Goal: Information Seeking & Learning: Understand process/instructions

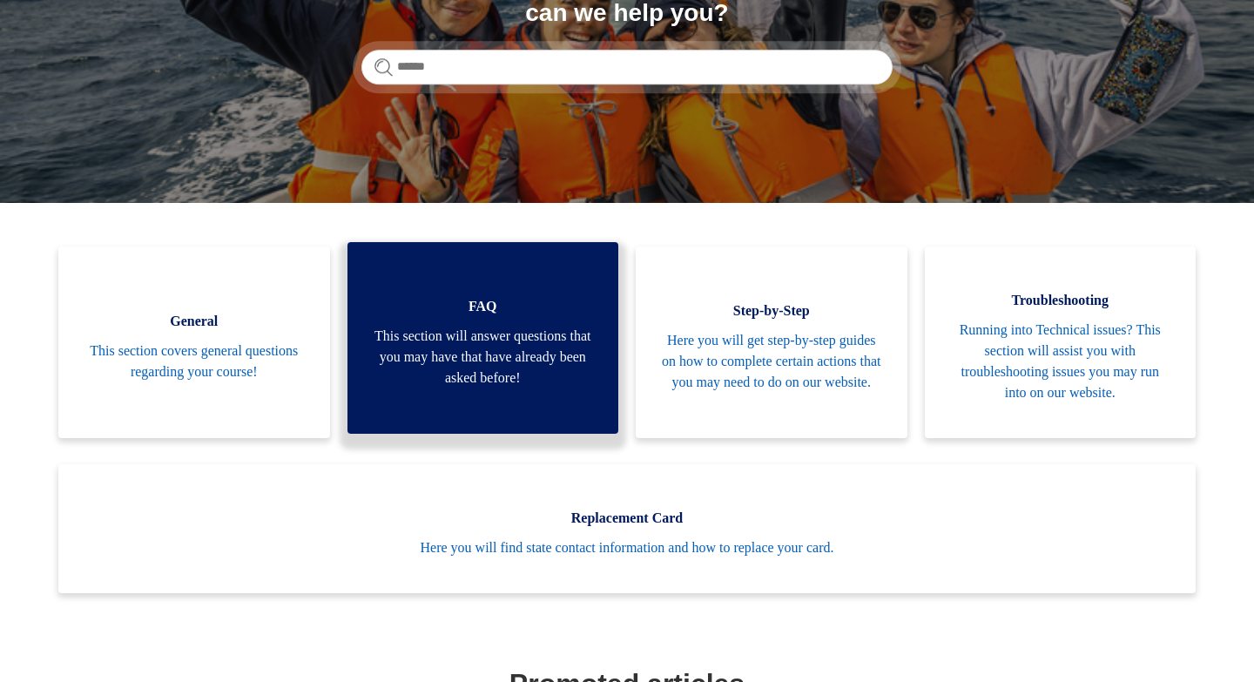
scroll to position [324, 0]
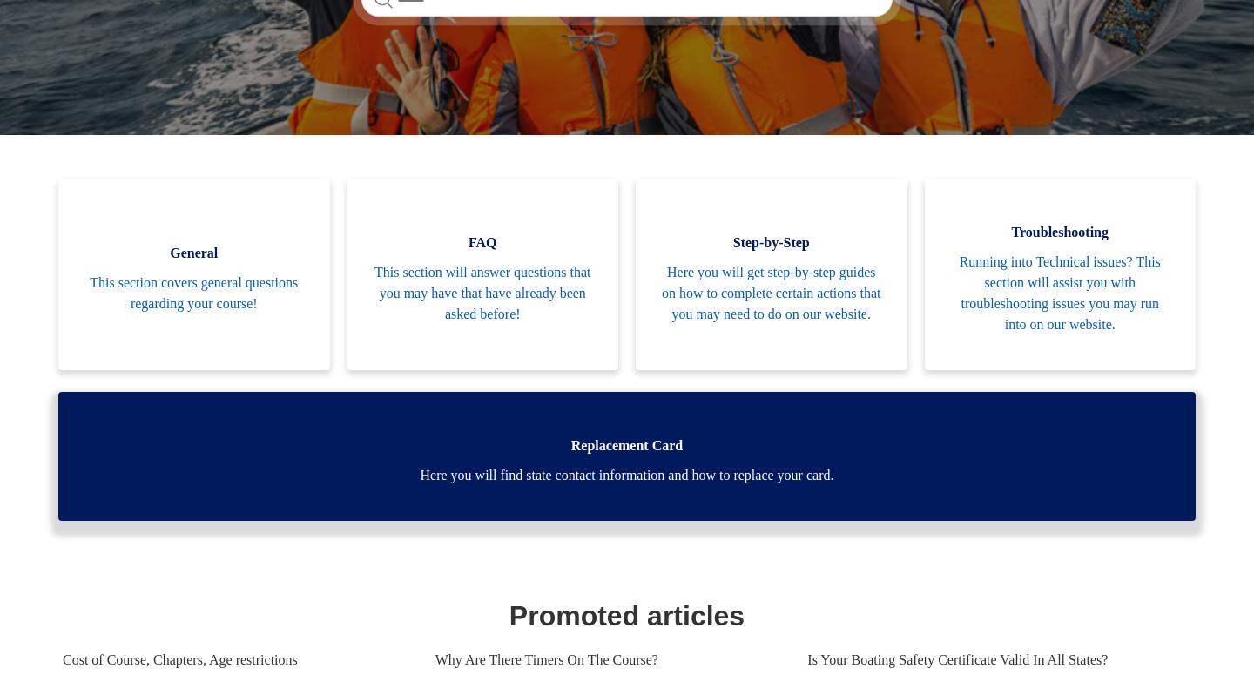
click at [566, 475] on span "Here you will find state contact information and how to replace your card." at bounding box center [626, 475] width 1085 height 21
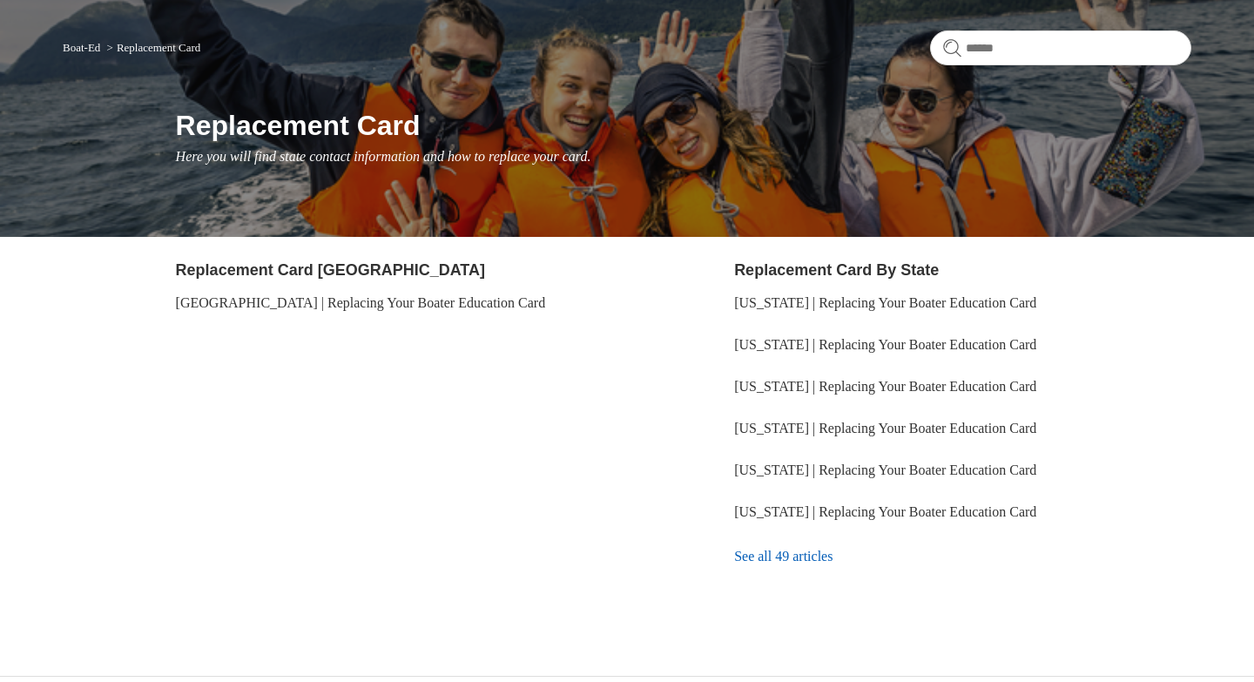
scroll to position [125, 0]
click at [831, 559] on link "See all 49 articles" at bounding box center [962, 555] width 457 height 47
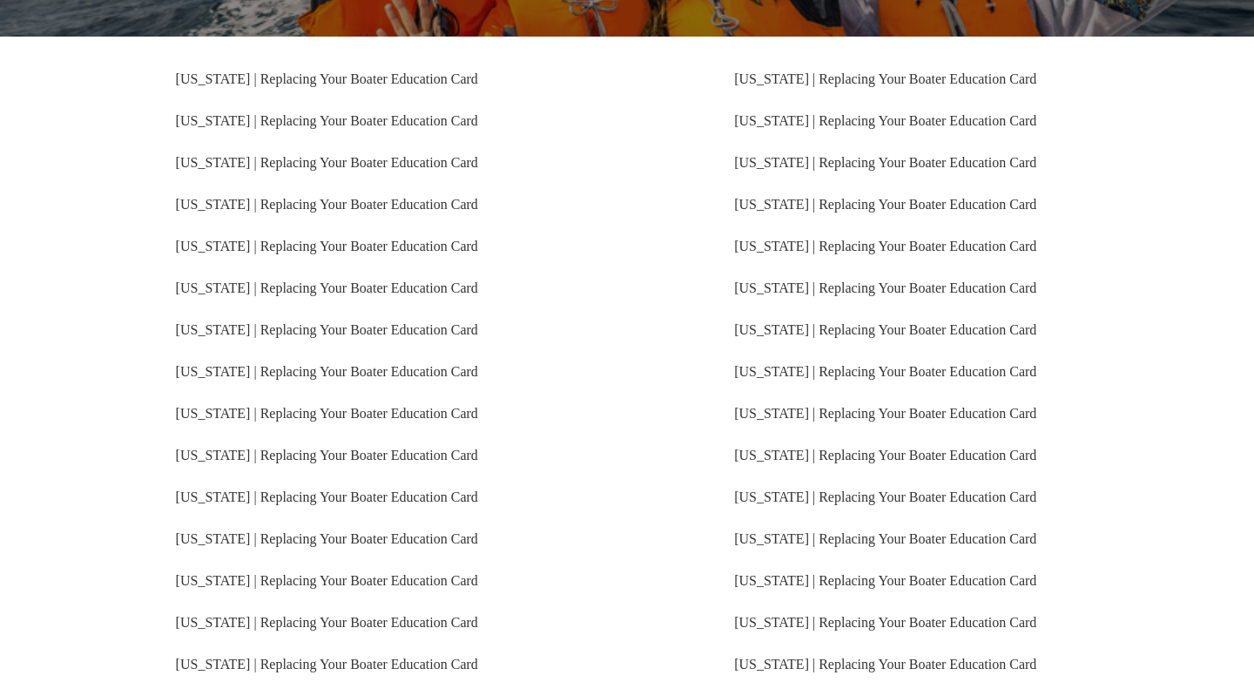
scroll to position [353, 0]
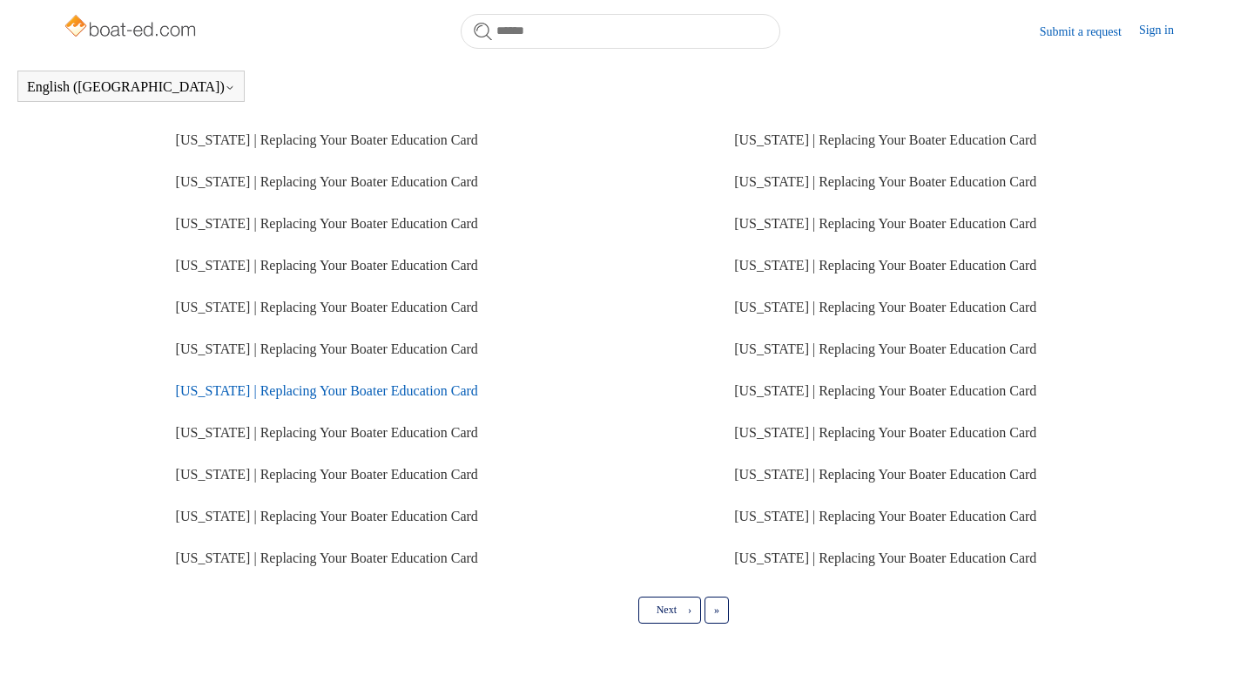
click at [370, 392] on link "[US_STATE] | Replacing Your Boater Education Card" at bounding box center [327, 390] width 302 height 15
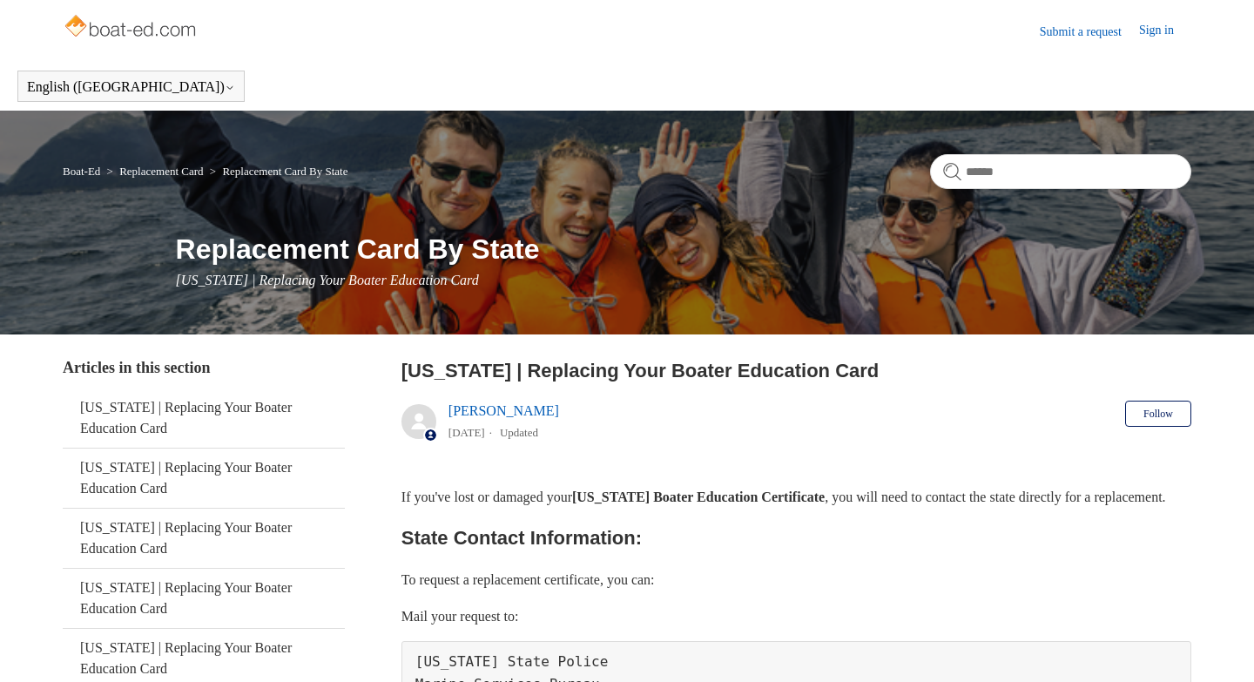
click at [1078, 34] on link "Submit a request" at bounding box center [1089, 32] width 99 height 18
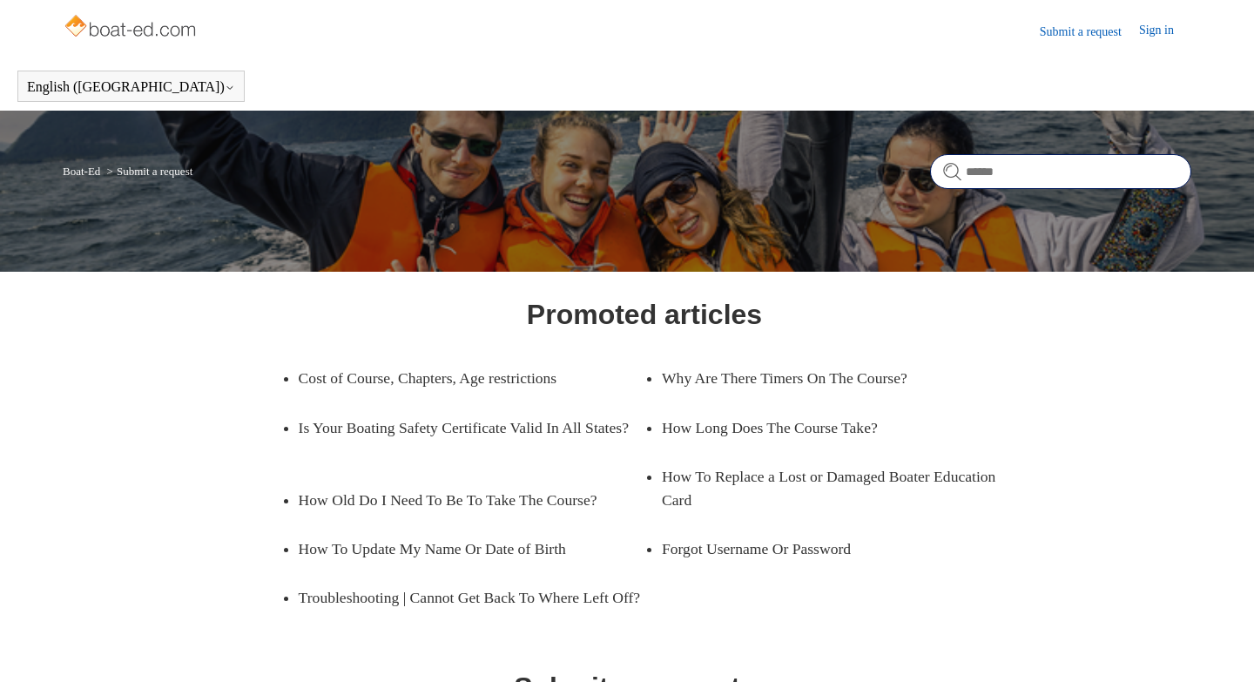
click at [981, 169] on input "Search" at bounding box center [1060, 171] width 261 height 35
type input "******"
